Goal: Task Accomplishment & Management: Complete application form

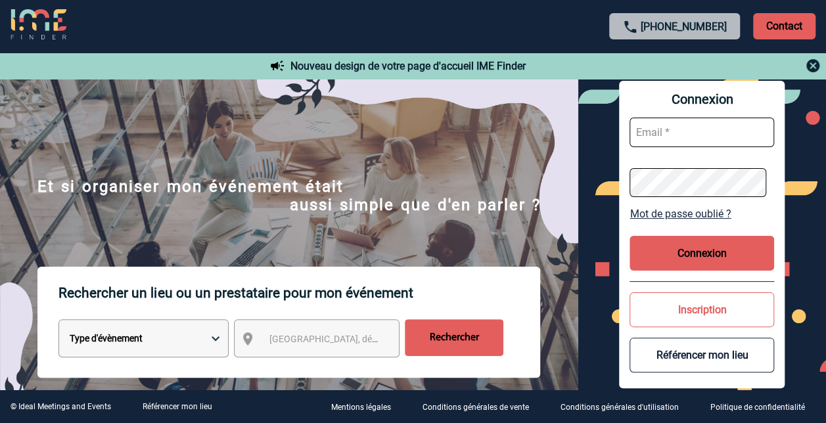
click at [720, 133] on input "text" at bounding box center [701, 133] width 145 height 30
type input "valerie.durand@sanofi.com"
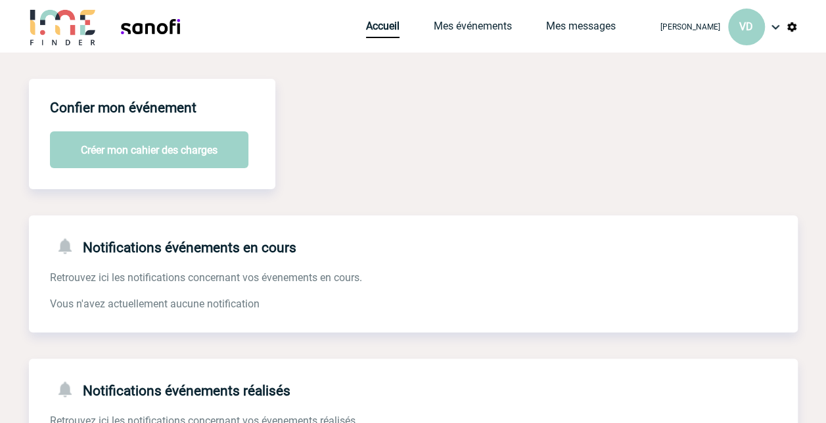
click at [72, 42] on img at bounding box center [63, 26] width 68 height 37
click at [771, 30] on img at bounding box center [775, 27] width 16 height 16
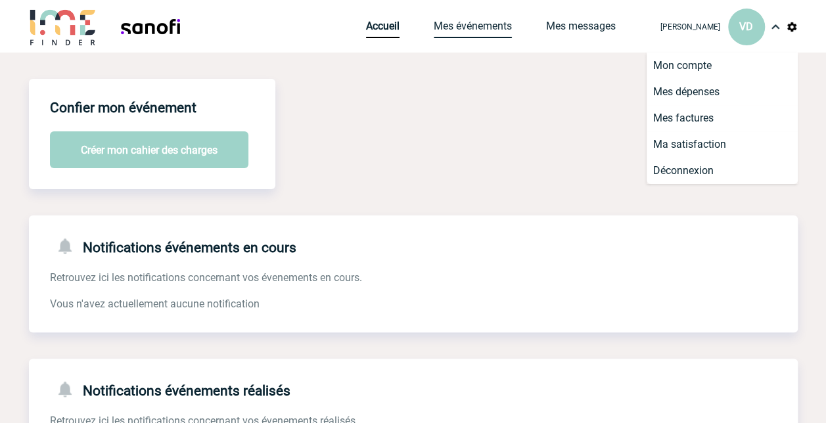
click at [457, 29] on link "Mes événements" at bounding box center [473, 29] width 78 height 18
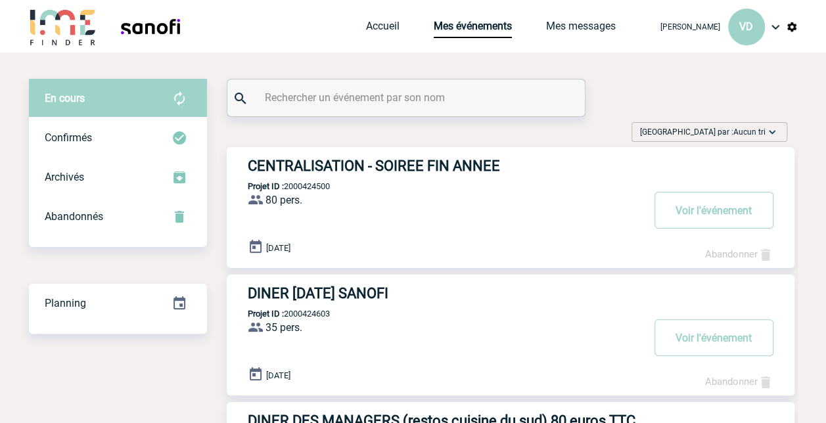
scroll to position [193, 0]
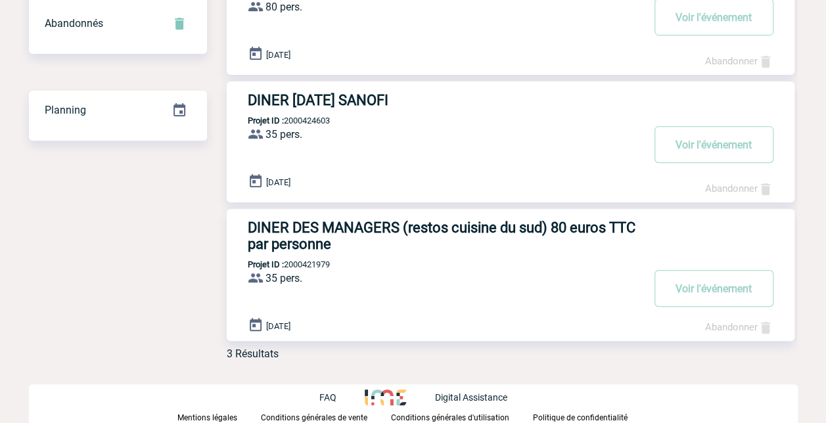
click at [275, 92] on h3 "DINER 8 OCTOBRE SANOFI" at bounding box center [445, 100] width 394 height 16
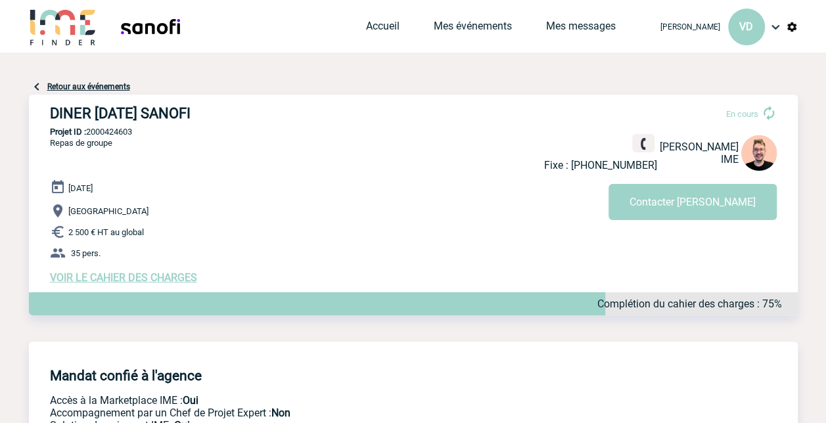
click at [53, 87] on link "Retour aux événements" at bounding box center [88, 86] width 83 height 9
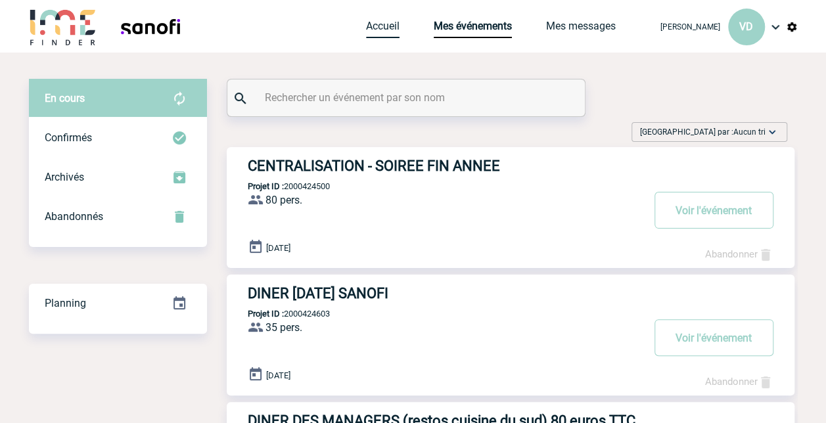
click at [383, 26] on link "Accueil" at bounding box center [383, 29] width 34 height 18
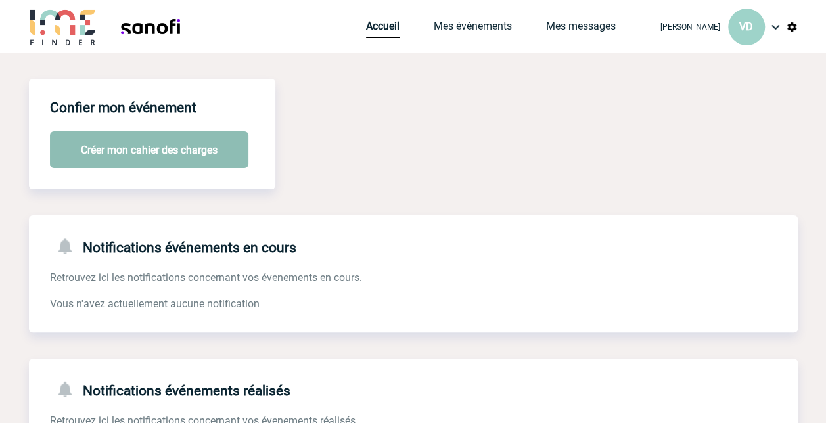
click at [159, 143] on button "Créer mon cahier des charges" at bounding box center [149, 149] width 198 height 37
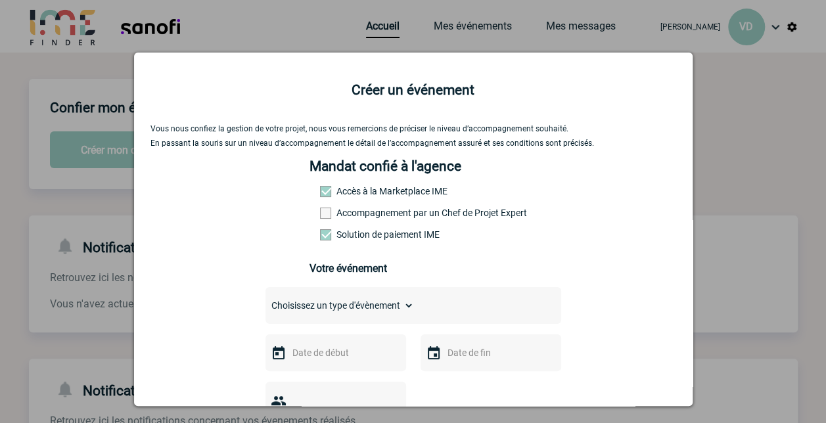
click at [320, 215] on span at bounding box center [325, 213] width 11 height 11
click at [0, 0] on input "Accompagnement par un Chef de Projet Expert" at bounding box center [0, 0] width 0 height 0
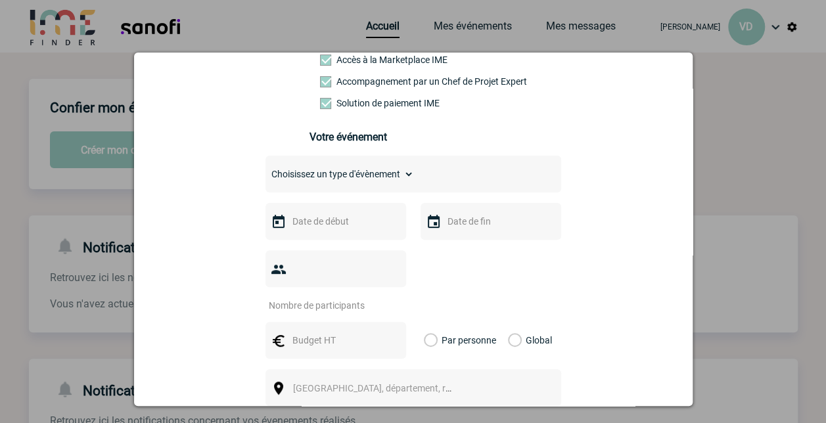
scroll to position [197, 0]
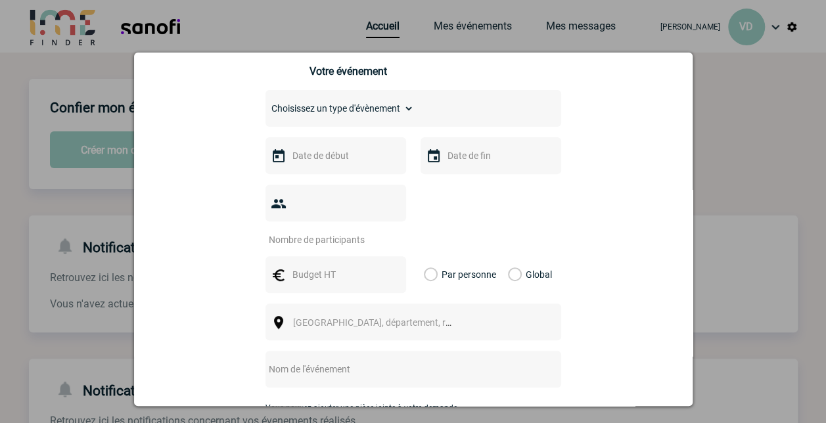
click at [397, 112] on select "Choisissez un type d'évènement Séminaire avec nuitée Séminaire sans nuitée Repa…" at bounding box center [339, 108] width 148 height 18
select select "3"
click at [265, 104] on select "Choisissez un type d'évènement Séminaire avec nuitée Séminaire sans nuitée Repa…" at bounding box center [339, 108] width 148 height 18
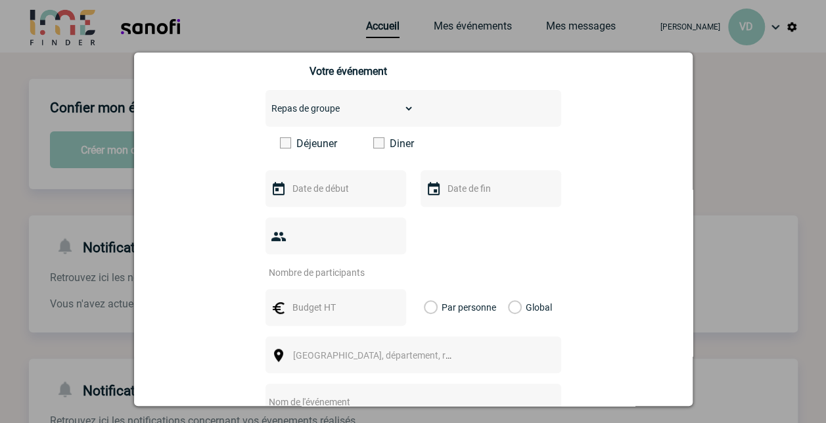
click at [373, 148] on span at bounding box center [378, 142] width 11 height 11
click at [0, 0] on input "Diner" at bounding box center [0, 0] width 0 height 0
click at [362, 193] on input "text" at bounding box center [334, 188] width 91 height 17
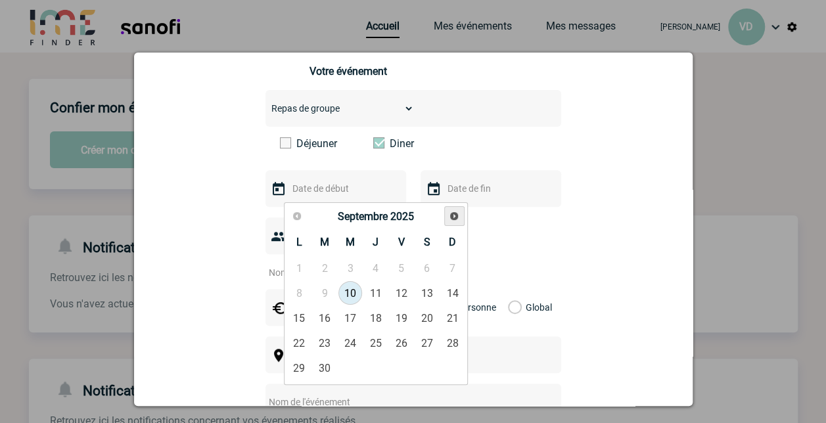
click at [453, 215] on span "Suivant" at bounding box center [454, 216] width 11 height 11
click at [323, 344] on link "18" at bounding box center [325, 343] width 24 height 24
type input "18-11-2025"
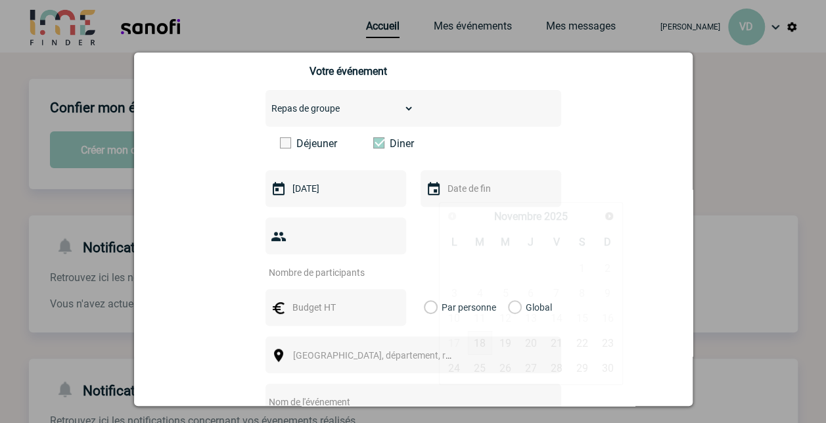
click at [445, 197] on input "text" at bounding box center [489, 188] width 91 height 17
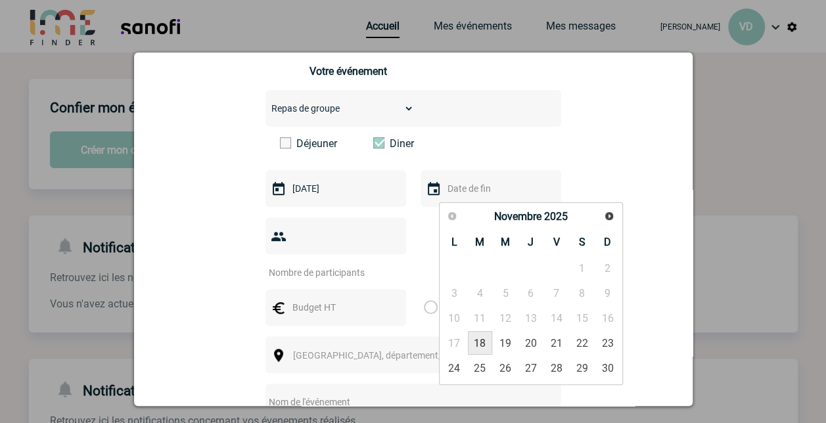
click at [477, 338] on link "18" at bounding box center [480, 343] width 24 height 24
type input "18-11-2025"
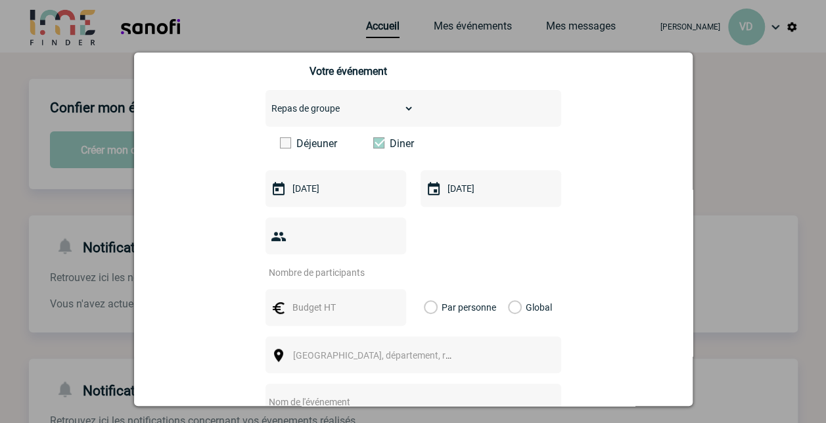
click at [318, 264] on input "number" at bounding box center [327, 272] width 124 height 17
type input "27"
click at [326, 298] on div at bounding box center [335, 307] width 141 height 37
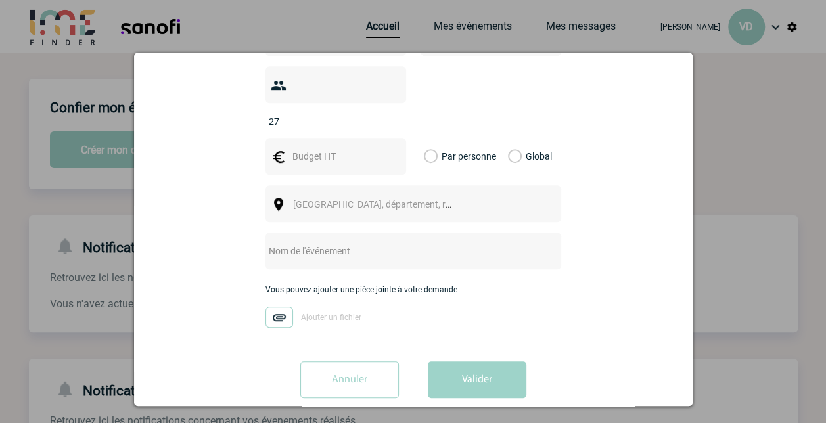
scroll to position [351, 0]
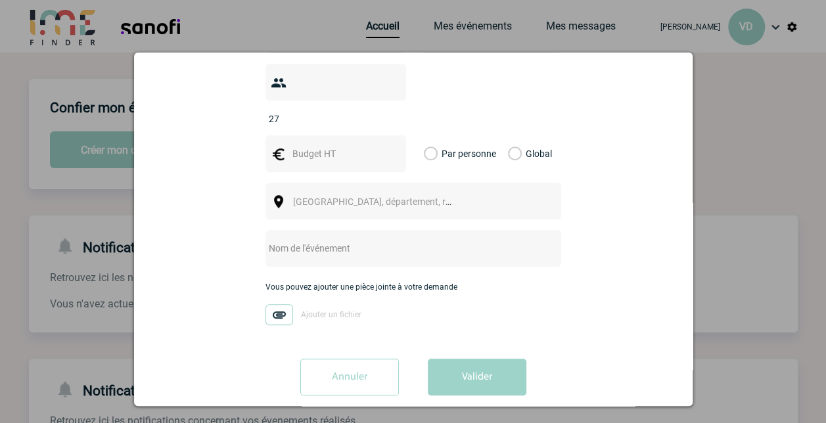
click at [315, 240] on input "text" at bounding box center [395, 248] width 261 height 17
type input "Diner formation"
click at [588, 215] on div "Vous nous confiez la gestion de votre projet, nous vous remercions de préciser …" at bounding box center [413, 89] width 526 height 632
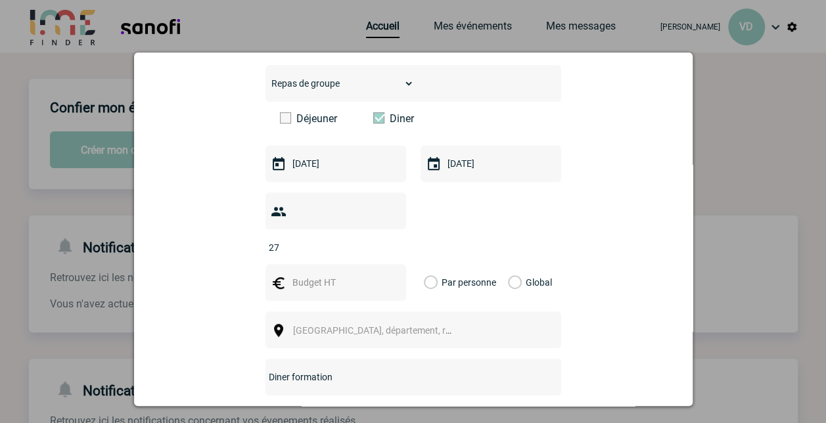
scroll to position [219, 0]
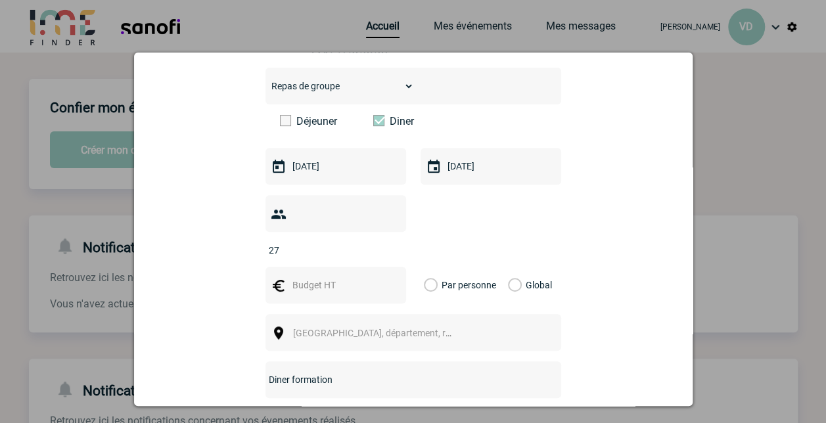
click at [325, 277] on input "text" at bounding box center [334, 285] width 91 height 17
type input "75"
click at [344, 324] on span "Ville, département, région..." at bounding box center [378, 333] width 181 height 18
click at [346, 328] on span "Ville, département, région..." at bounding box center [384, 333] width 183 height 11
click at [438, 271] on label "Par personne" at bounding box center [431, 285] width 14 height 37
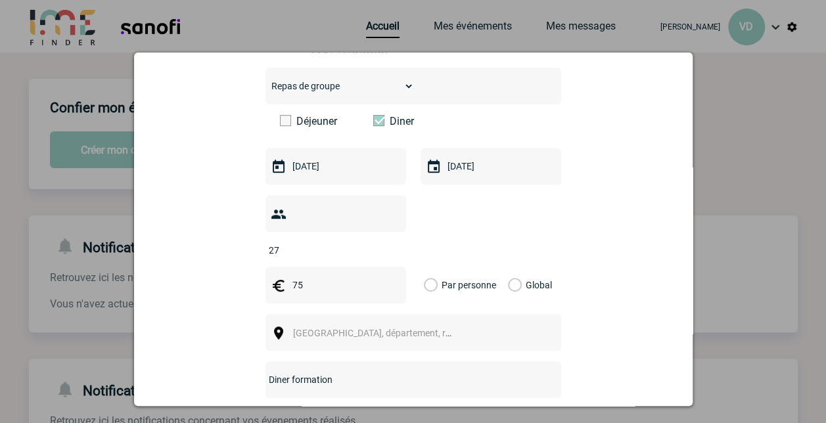
click at [0, 0] on input "Par personne" at bounding box center [0, 0] width 0 height 0
click at [371, 314] on div "Ville, département, région..." at bounding box center [413, 332] width 296 height 37
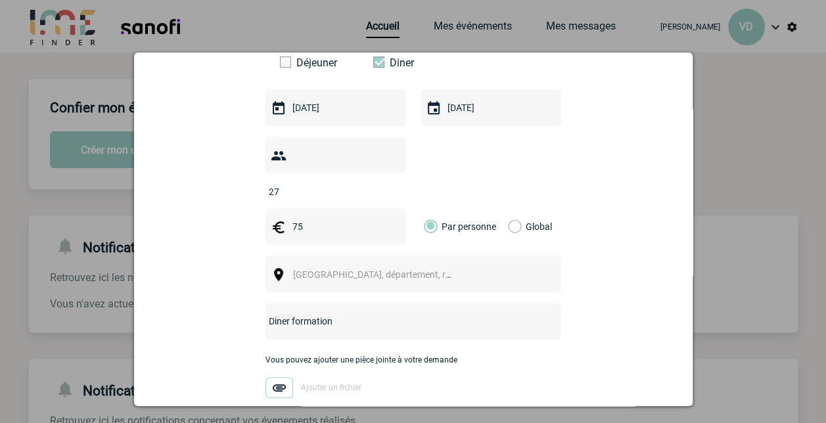
scroll to position [351, 0]
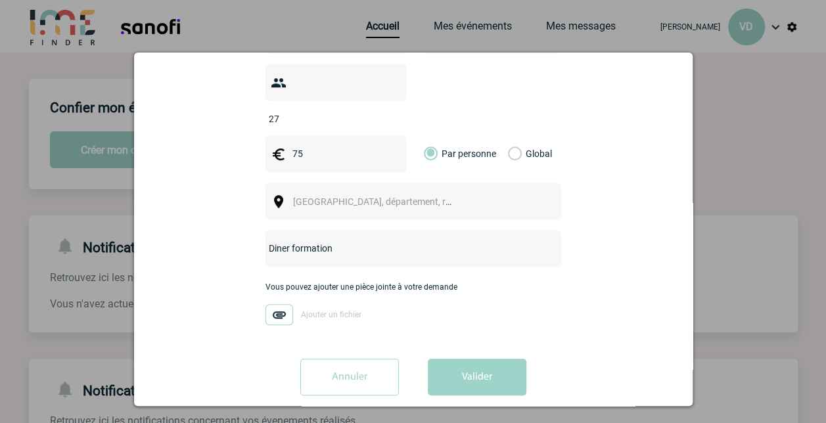
click at [303, 193] on div "Ville, département, région..." at bounding box center [413, 201] width 296 height 37
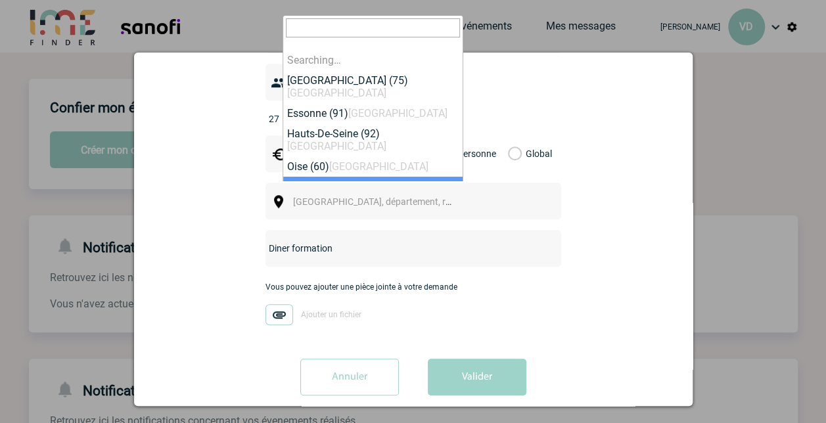
click at [301, 196] on span "Ville, département, région..." at bounding box center [384, 201] width 183 height 11
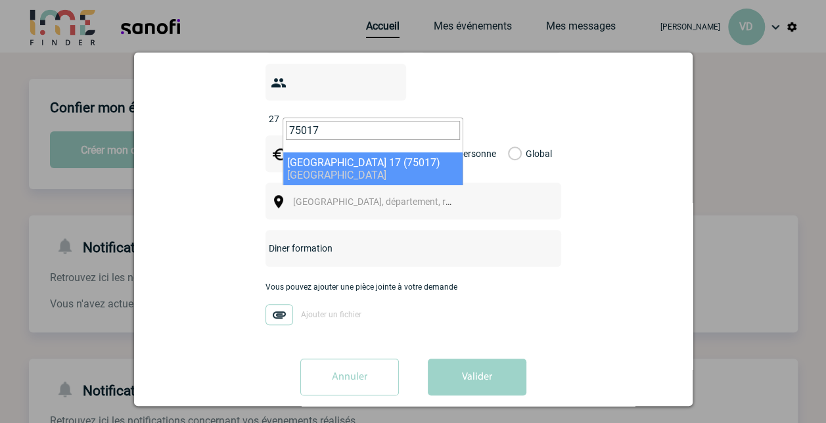
type input "75017"
select select "21"
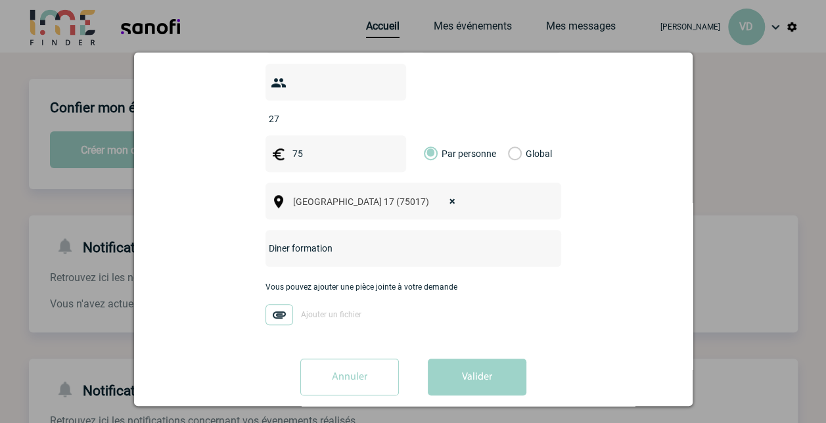
click at [623, 251] on div "Vous nous confiez la gestion de votre projet, nous vous remercions de préciser …" at bounding box center [413, 89] width 526 height 632
click at [459, 367] on button "Valider" at bounding box center [477, 377] width 99 height 37
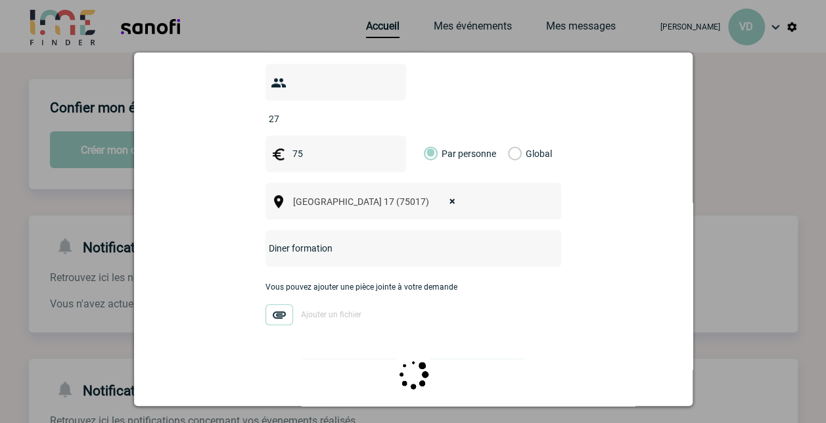
scroll to position [0, 0]
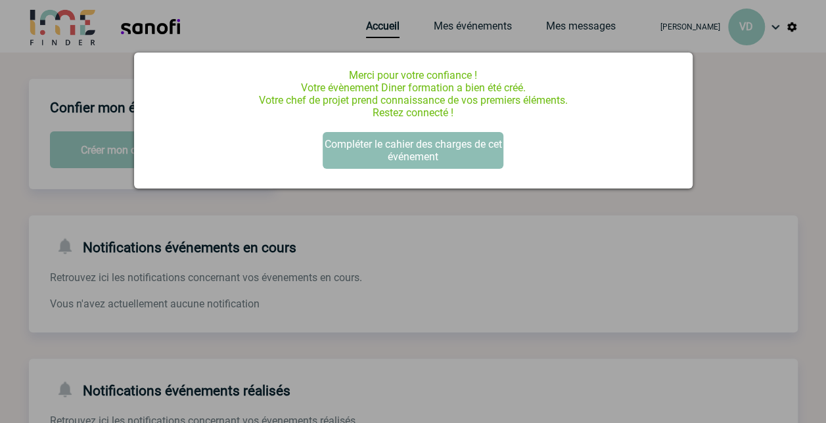
click at [439, 156] on button "Compléter le cahier des charges de cet événement" at bounding box center [413, 150] width 181 height 37
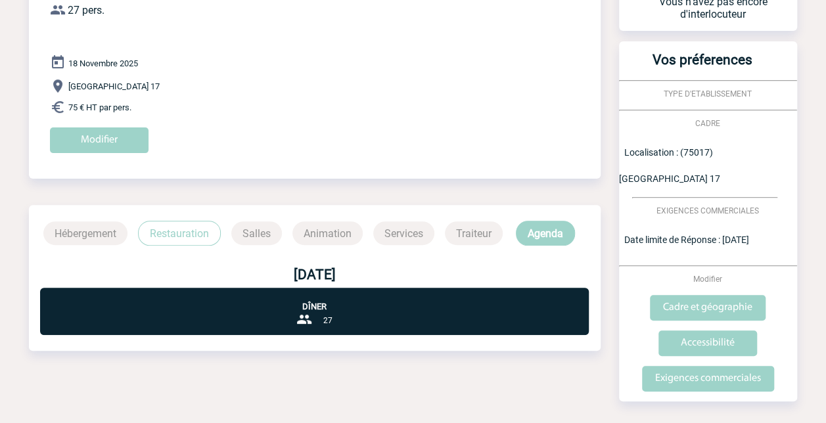
scroll to position [131, 0]
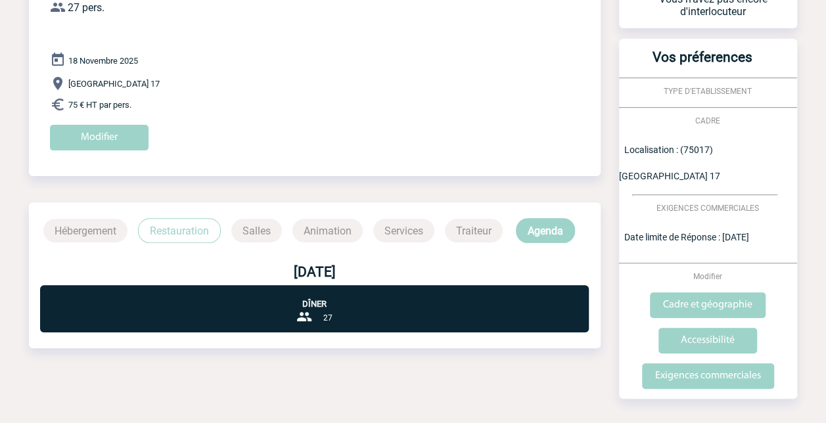
click at [106, 225] on p "Hébergement" at bounding box center [85, 231] width 84 height 24
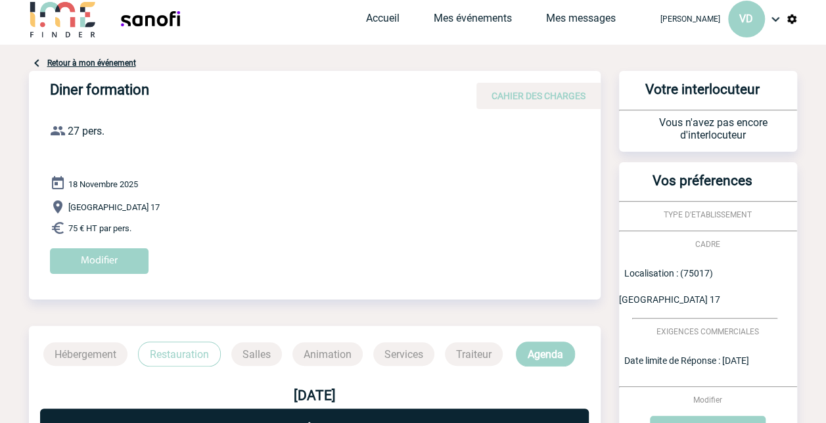
scroll to position [0, 0]
